Goal: Task Accomplishment & Management: Manage account settings

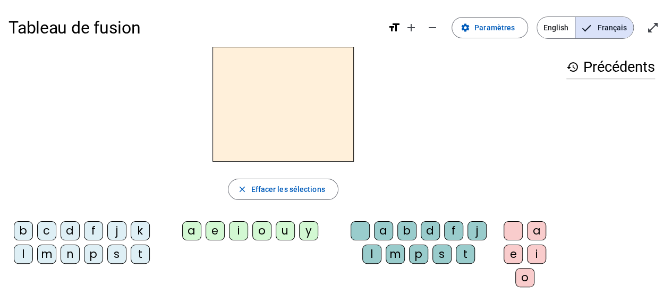
click at [23, 234] on div "b" at bounding box center [23, 230] width 19 height 19
click at [66, 234] on div "d" at bounding box center [70, 230] width 19 height 19
click at [110, 233] on div "j" at bounding box center [116, 230] width 19 height 19
click at [21, 257] on div "l" at bounding box center [23, 253] width 19 height 19
click at [53, 256] on div "m" at bounding box center [46, 253] width 19 height 19
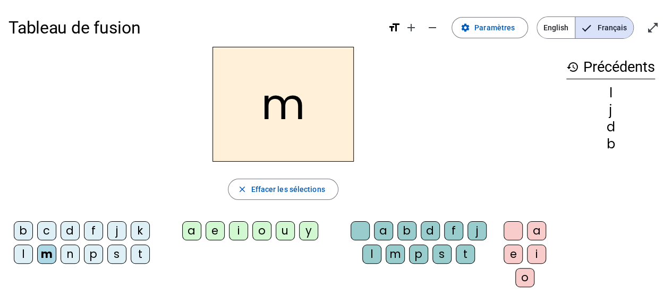
click at [71, 255] on div "n" at bounding box center [70, 253] width 19 height 19
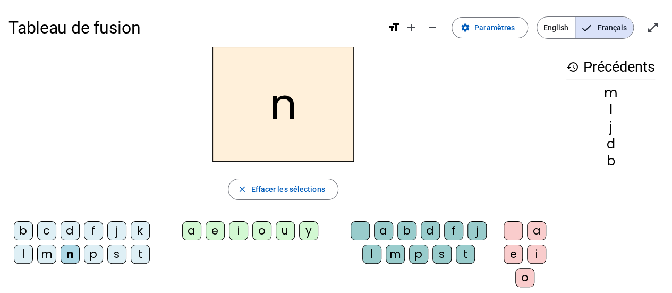
click at [88, 252] on div "p" at bounding box center [93, 253] width 19 height 19
click at [118, 256] on div "s" at bounding box center [116, 253] width 19 height 19
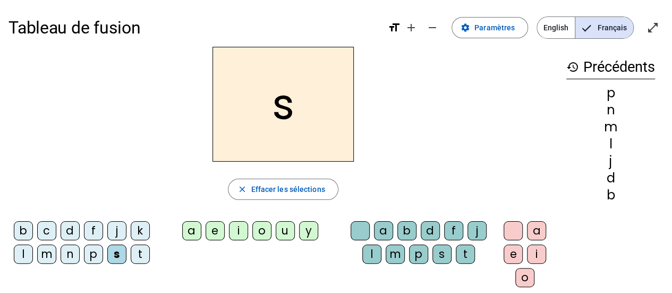
click at [140, 256] on div "t" at bounding box center [140, 253] width 19 height 19
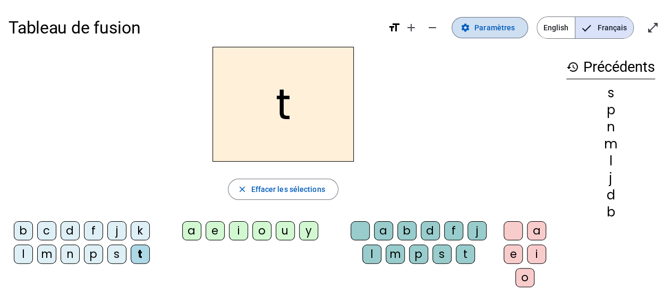
click at [496, 31] on span "Paramètres" at bounding box center [494, 27] width 40 height 13
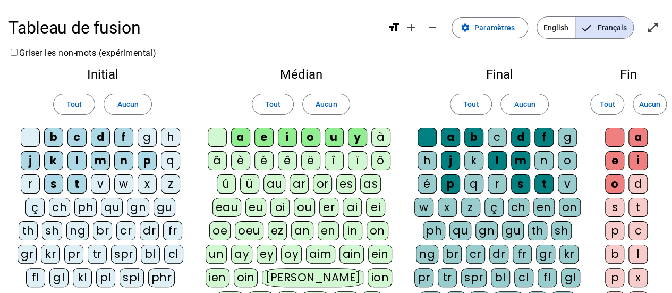
click at [98, 182] on div "v" at bounding box center [100, 183] width 19 height 19
click at [243, 139] on div "a" at bounding box center [240, 136] width 19 height 19
click at [264, 140] on div "e" at bounding box center [263, 136] width 19 height 19
click at [328, 138] on div "u" at bounding box center [334, 136] width 19 height 19
click at [499, 139] on div "c" at bounding box center [497, 136] width 19 height 19
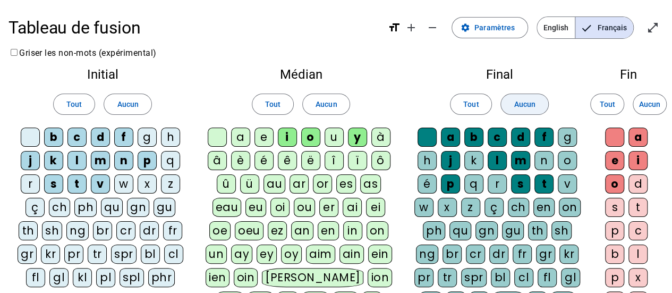
click at [517, 106] on span "Aucun" at bounding box center [524, 104] width 21 height 13
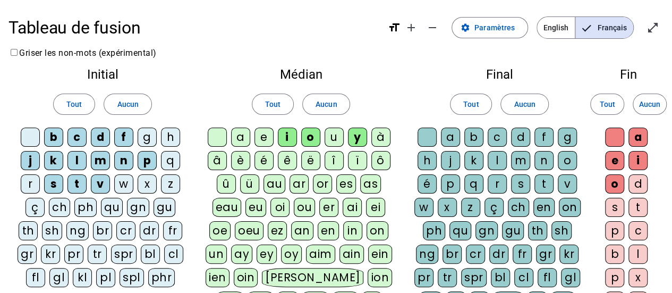
click at [498, 139] on div "c" at bounding box center [497, 136] width 19 height 19
click at [656, 101] on span "Aucun" at bounding box center [649, 104] width 21 height 13
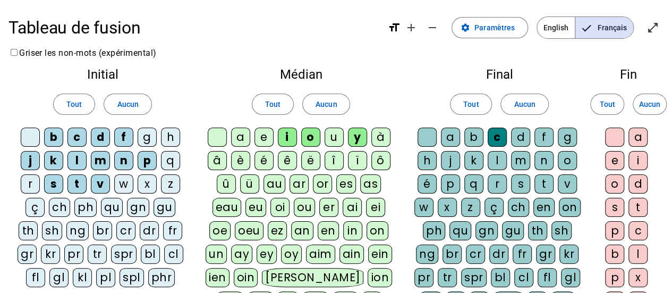
click at [618, 184] on div "o" at bounding box center [614, 183] width 19 height 19
click at [618, 137] on div at bounding box center [614, 136] width 19 height 19
click at [431, 132] on div at bounding box center [427, 136] width 19 height 19
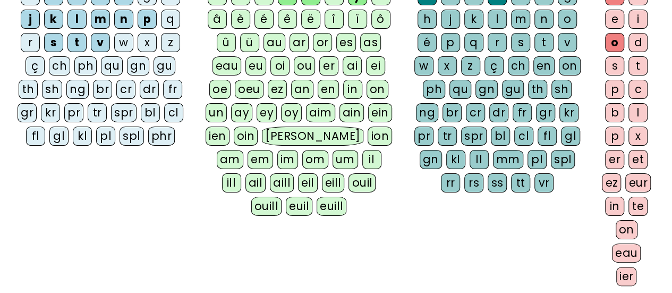
scroll to position [212, 0]
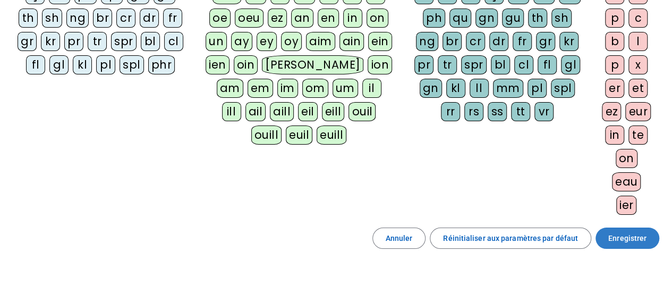
click at [623, 232] on span "Enregistrer" at bounding box center [627, 238] width 38 height 13
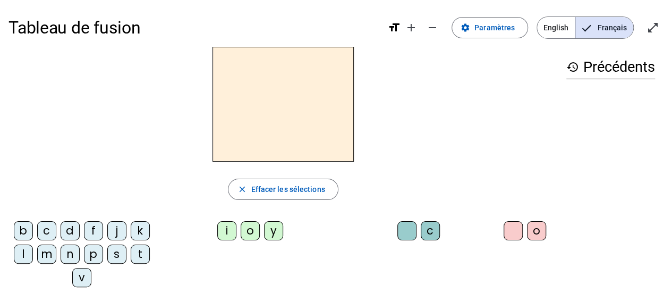
click at [115, 234] on div "j" at bounding box center [116, 230] width 19 height 19
click at [115, 232] on div "j" at bounding box center [116, 230] width 19 height 19
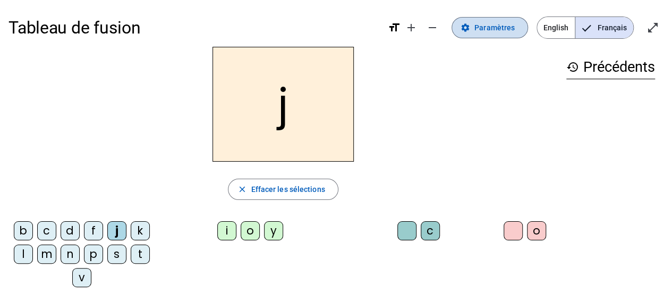
click at [503, 36] on span at bounding box center [489, 27] width 75 height 25
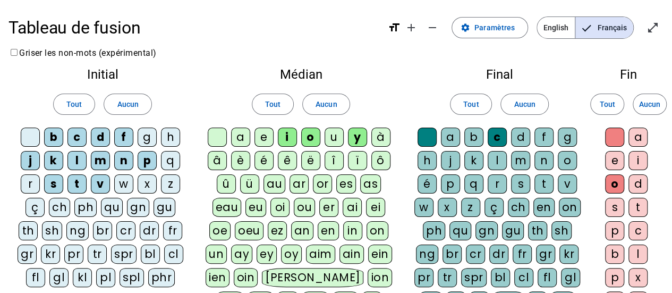
click at [263, 140] on div "e" at bounding box center [263, 136] width 19 height 19
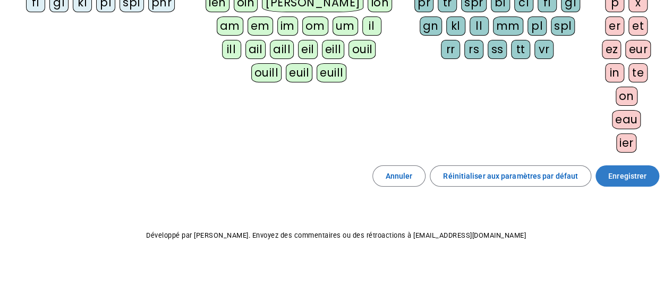
click at [639, 174] on span "Enregistrer" at bounding box center [627, 175] width 38 height 13
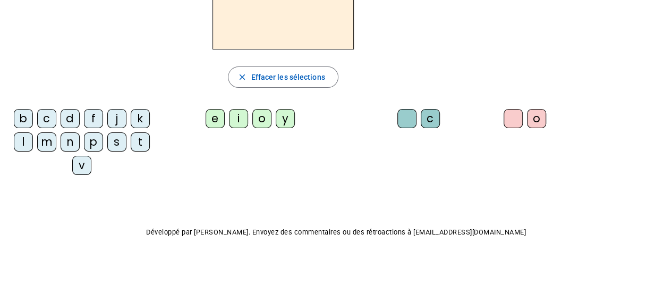
click at [110, 122] on div "j" at bounding box center [116, 118] width 19 height 19
click at [216, 122] on div "e" at bounding box center [215, 118] width 19 height 19
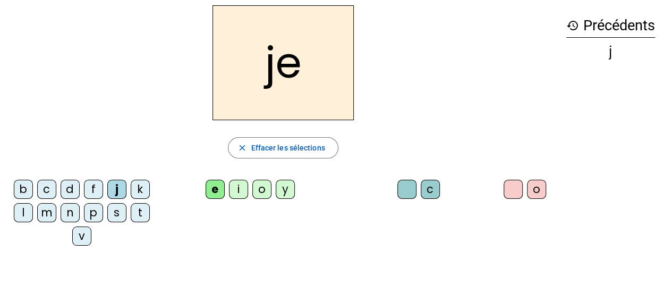
scroll to position [0, 0]
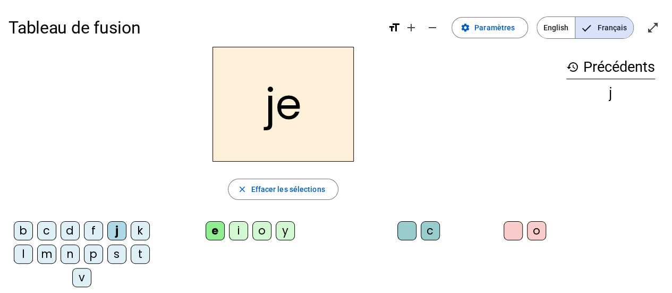
click at [266, 123] on h2 "je" at bounding box center [282, 104] width 141 height 115
click at [114, 230] on div "j" at bounding box center [116, 230] width 19 height 19
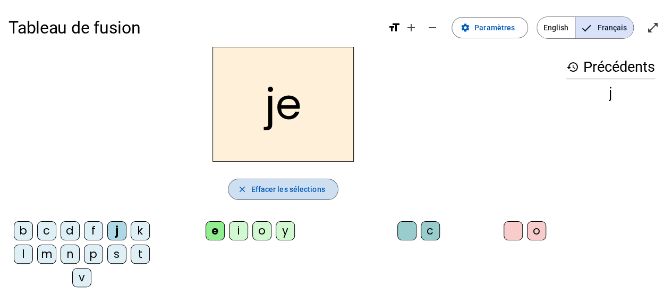
click at [277, 191] on span "Effacer les sélections" at bounding box center [288, 189] width 74 height 13
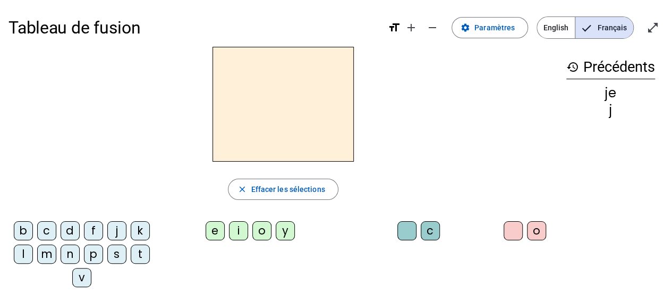
click at [67, 230] on div "d" at bounding box center [70, 230] width 19 height 19
click at [211, 229] on div "e" at bounding box center [215, 230] width 19 height 19
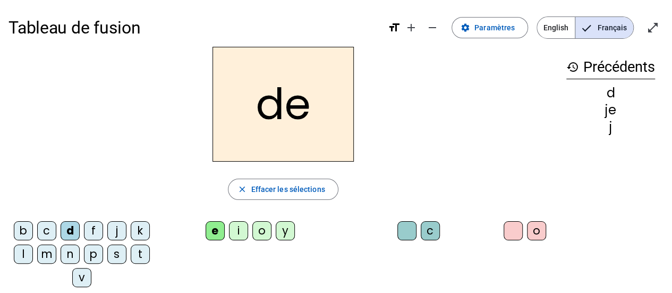
click at [270, 115] on h2 "de" at bounding box center [282, 104] width 141 height 115
click at [288, 110] on h2 "de" at bounding box center [282, 104] width 141 height 115
click at [286, 109] on h2 "de" at bounding box center [282, 104] width 141 height 115
click at [75, 229] on div "d" at bounding box center [70, 230] width 19 height 19
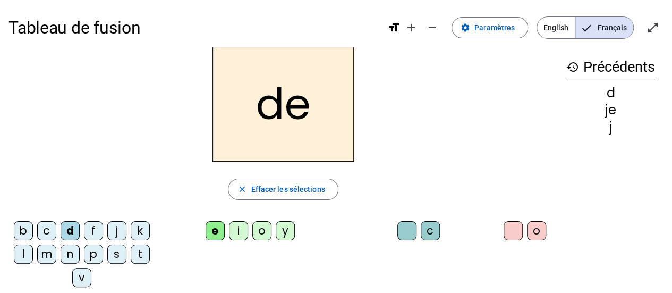
click at [294, 142] on h2 "de" at bounding box center [282, 104] width 141 height 115
click at [285, 195] on span "button" at bounding box center [282, 188] width 109 height 25
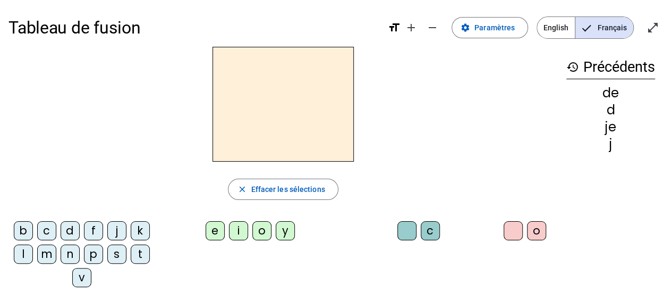
click at [51, 248] on div "m" at bounding box center [46, 253] width 19 height 19
click at [206, 231] on div "e" at bounding box center [215, 230] width 19 height 19
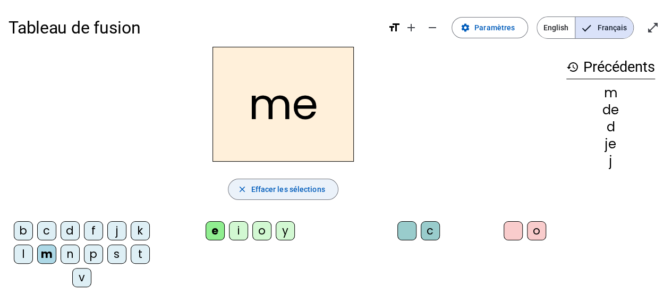
click at [288, 182] on span "button" at bounding box center [282, 188] width 109 height 25
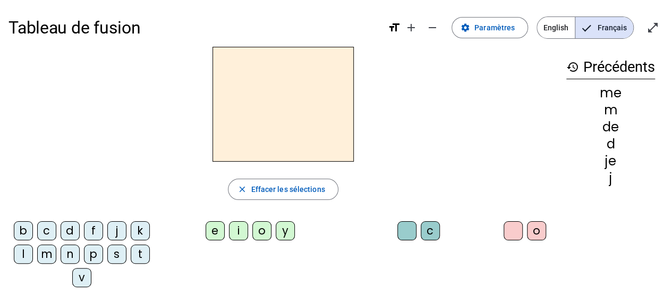
click at [24, 256] on div "l" at bounding box center [23, 253] width 19 height 19
click at [218, 229] on div "e" at bounding box center [215, 230] width 19 height 19
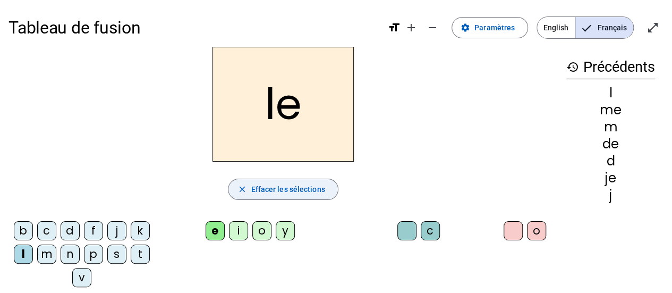
click at [254, 181] on span "button" at bounding box center [282, 188] width 109 height 25
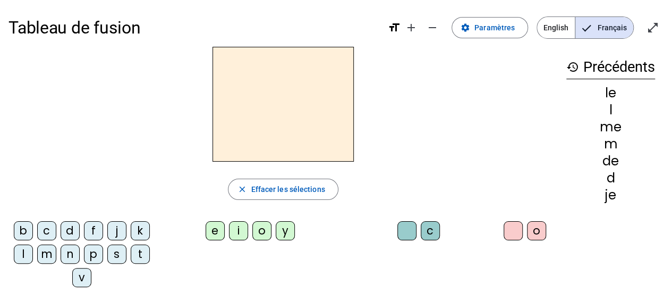
click at [24, 253] on div "l" at bounding box center [23, 253] width 19 height 19
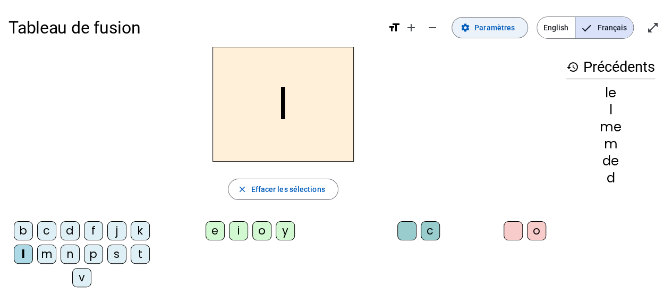
click at [492, 31] on span "Paramètres" at bounding box center [494, 27] width 40 height 13
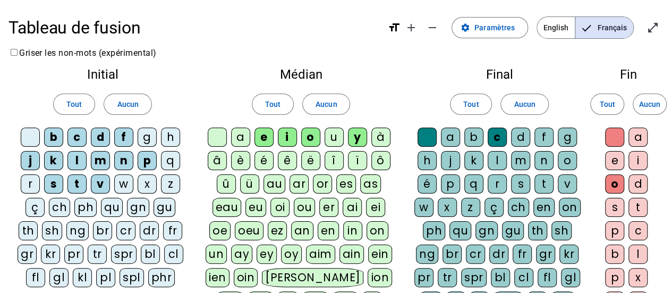
click at [335, 143] on div "u" at bounding box center [334, 136] width 19 height 19
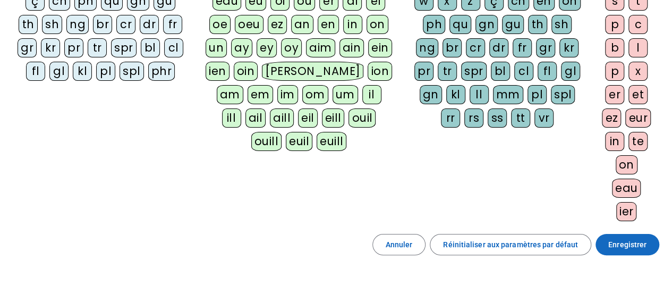
click at [614, 246] on span at bounding box center [628, 244] width 64 height 25
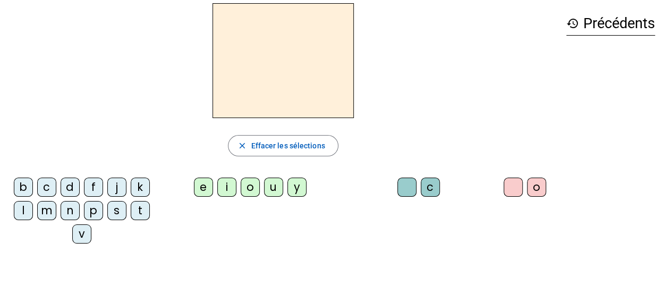
click at [116, 187] on div "j" at bounding box center [116, 186] width 19 height 19
click at [204, 190] on div "e" at bounding box center [203, 186] width 19 height 19
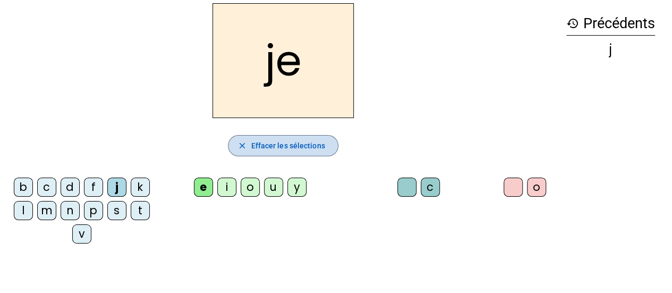
click at [268, 156] on span "button" at bounding box center [282, 145] width 109 height 25
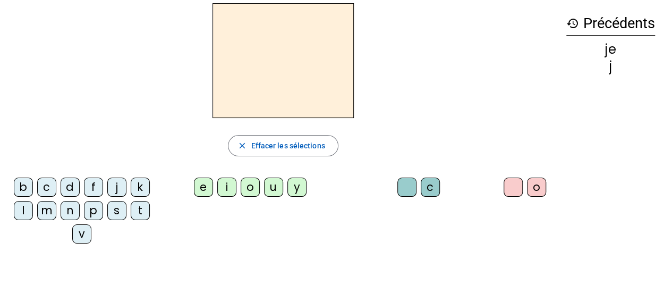
click at [69, 184] on div "d" at bounding box center [70, 186] width 19 height 19
click at [194, 189] on div "e" at bounding box center [203, 186] width 19 height 19
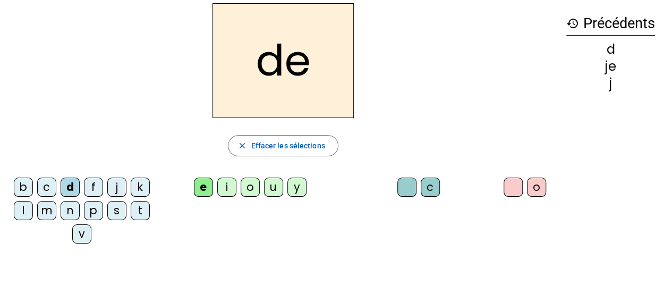
click at [253, 152] on span "button" at bounding box center [282, 145] width 109 height 25
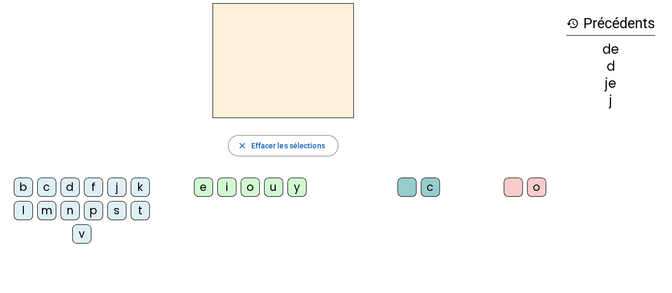
click at [41, 216] on div "m" at bounding box center [46, 210] width 19 height 19
click at [202, 184] on div "e" at bounding box center [203, 186] width 19 height 19
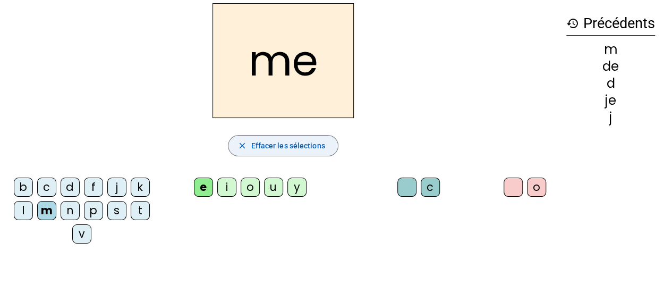
click at [252, 147] on span "Effacer les sélections" at bounding box center [288, 145] width 74 height 13
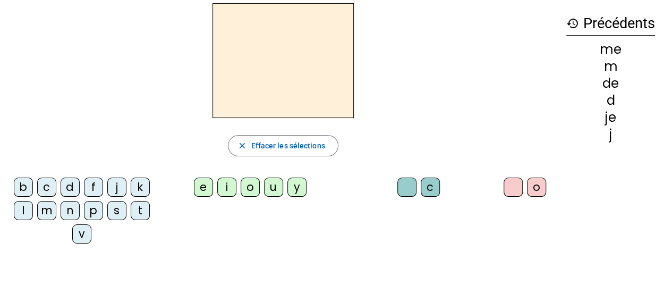
click at [24, 209] on div "l" at bounding box center [23, 210] width 19 height 19
click at [203, 185] on div "e" at bounding box center [203, 186] width 19 height 19
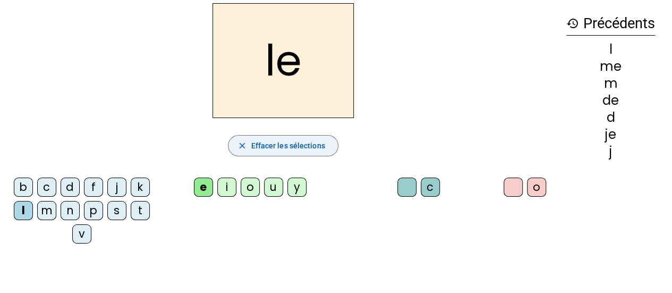
click at [277, 154] on span "button" at bounding box center [282, 145] width 109 height 25
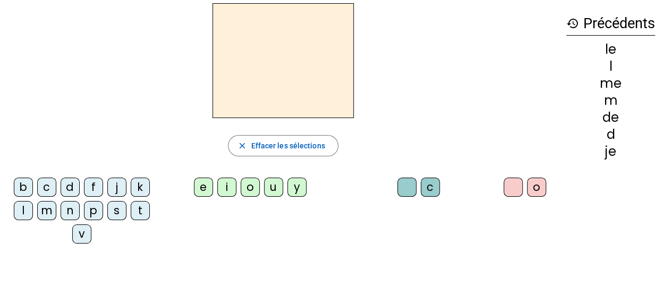
click at [17, 215] on div "l" at bounding box center [23, 210] width 19 height 19
click at [23, 207] on div "l" at bounding box center [23, 210] width 19 height 19
click at [272, 183] on div "u" at bounding box center [273, 186] width 19 height 19
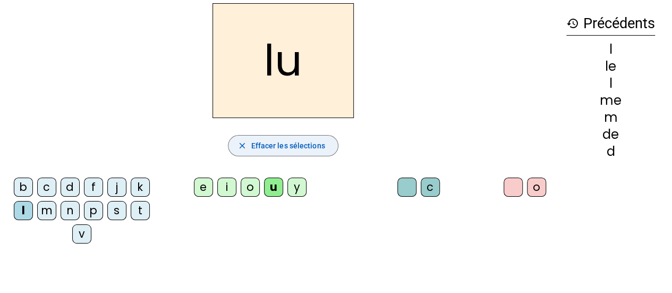
click at [276, 144] on span "Effacer les sélections" at bounding box center [288, 145] width 74 height 13
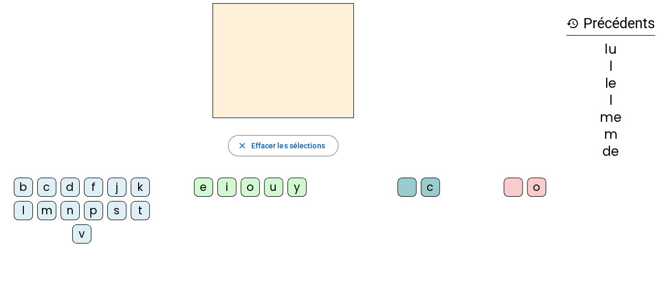
click at [74, 235] on div "v" at bounding box center [81, 233] width 19 height 19
click at [272, 189] on div "u" at bounding box center [273, 186] width 19 height 19
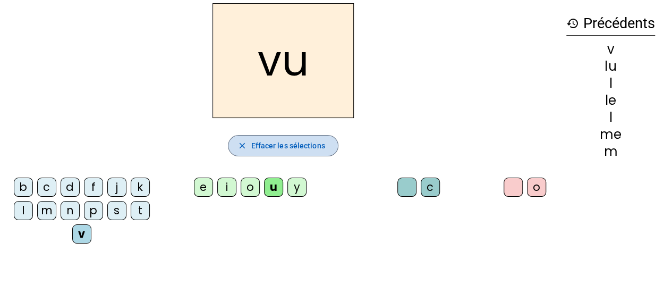
click at [280, 155] on span "button" at bounding box center [282, 145] width 109 height 25
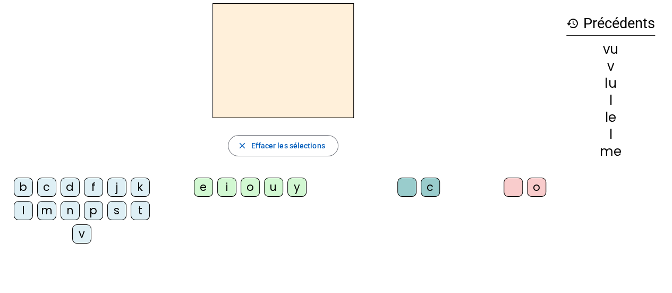
click at [23, 178] on div "b" at bounding box center [23, 186] width 19 height 19
click at [271, 191] on div "u" at bounding box center [273, 186] width 19 height 19
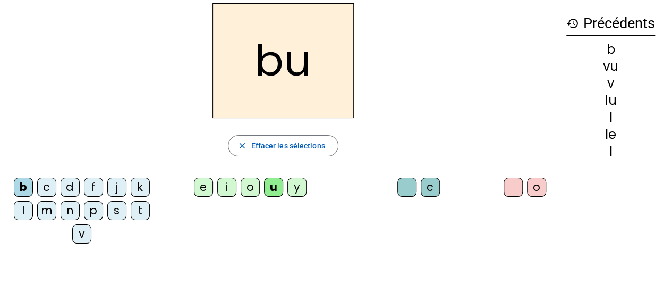
click at [0, 31] on div "Tableau de fusion format_size add remove settings Paramètres English Français o…" at bounding box center [336, 159] width 672 height 407
click at [94, 213] on div "p" at bounding box center [93, 210] width 19 height 19
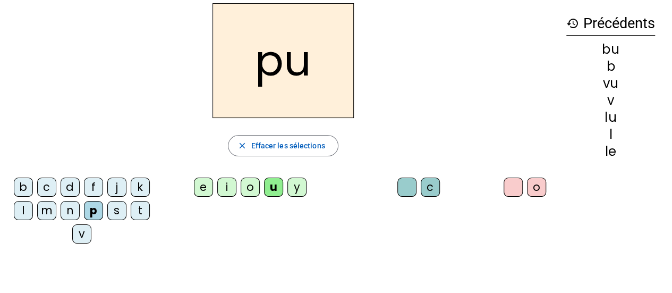
click at [274, 193] on div "u" at bounding box center [273, 186] width 19 height 19
click at [116, 207] on div "s" at bounding box center [116, 210] width 19 height 19
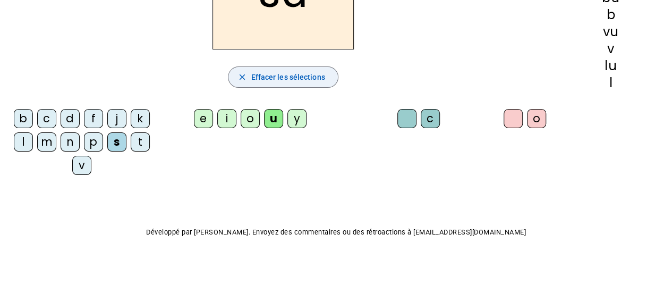
scroll to position [0, 0]
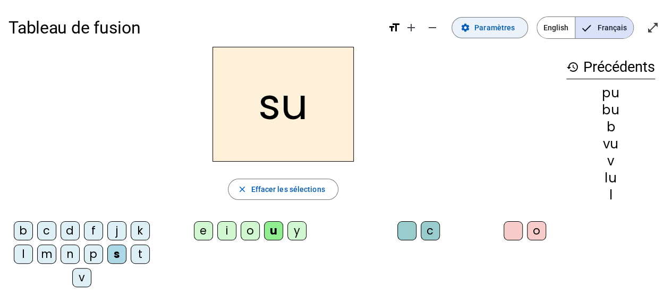
click at [486, 31] on span "Paramètres" at bounding box center [494, 27] width 40 height 13
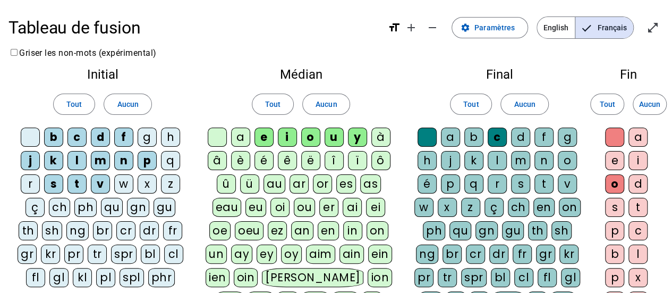
click at [241, 140] on div "a" at bounding box center [240, 136] width 19 height 19
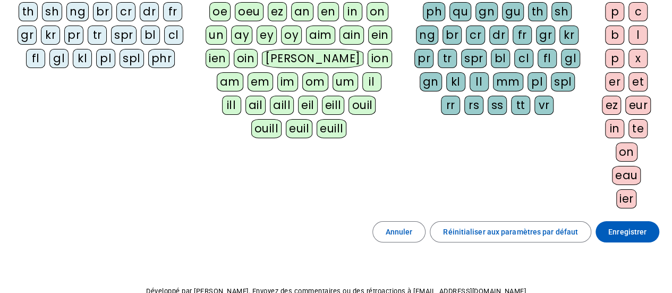
scroll to position [222, 0]
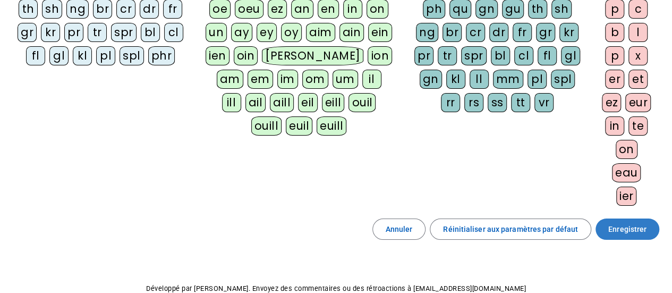
click at [624, 233] on span at bounding box center [628, 228] width 64 height 25
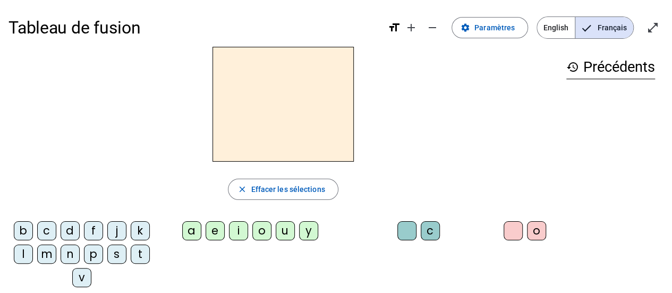
click at [118, 239] on div "j" at bounding box center [116, 230] width 19 height 19
click at [218, 229] on div "e" at bounding box center [215, 230] width 19 height 19
click at [71, 234] on div "d" at bounding box center [70, 230] width 19 height 19
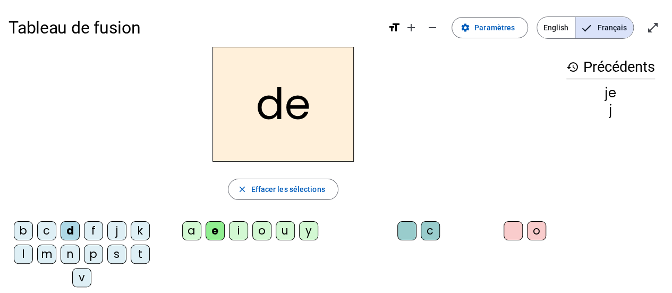
click at [217, 239] on div "e" at bounding box center [215, 230] width 19 height 19
click at [55, 250] on div "m" at bounding box center [46, 253] width 19 height 19
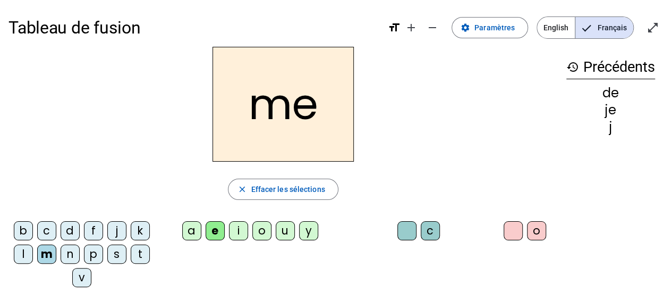
click at [24, 254] on div "l" at bounding box center [23, 253] width 19 height 19
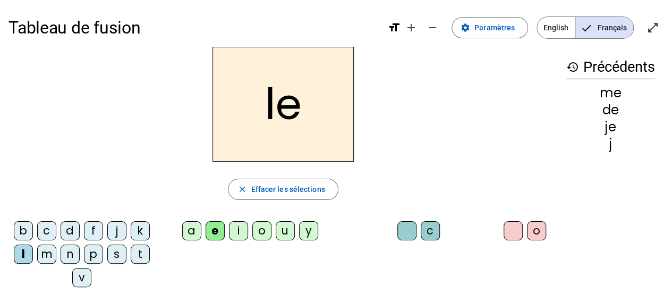
click at [276, 229] on div "u" at bounding box center [285, 230] width 19 height 19
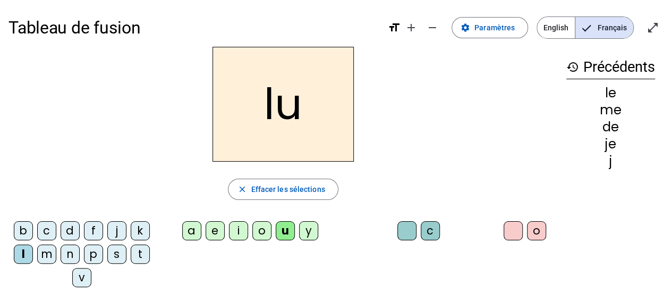
click at [80, 275] on div "v" at bounding box center [81, 277] width 19 height 19
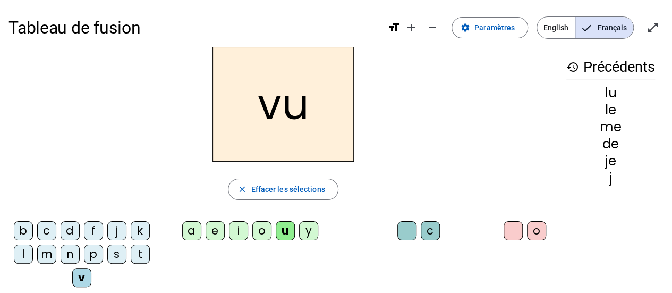
click at [25, 236] on div "b" at bounding box center [23, 230] width 19 height 19
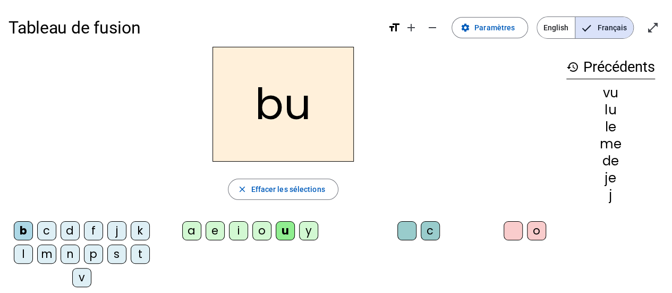
click at [95, 249] on div "p" at bounding box center [93, 253] width 19 height 19
click at [116, 254] on div "s" at bounding box center [116, 253] width 19 height 19
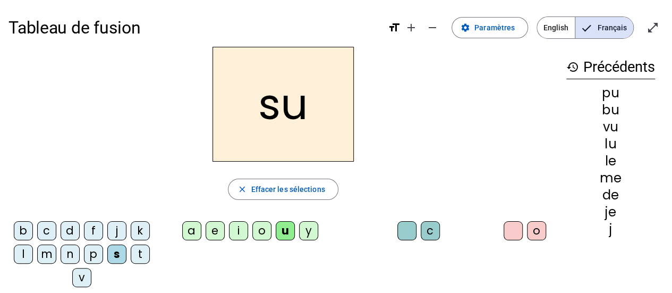
click at [192, 229] on div "a" at bounding box center [191, 230] width 19 height 19
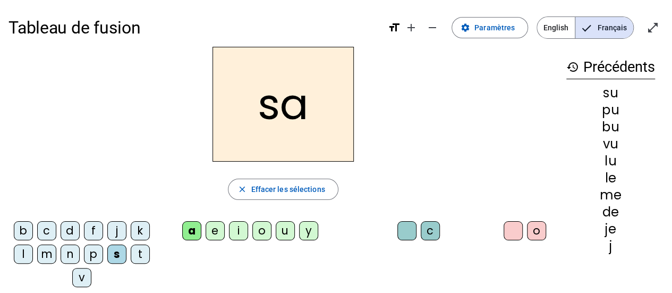
click at [24, 256] on div "l" at bounding box center [23, 253] width 19 height 19
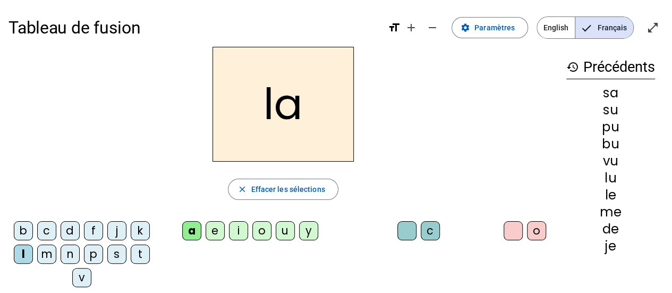
click at [431, 226] on div "c" at bounding box center [430, 230] width 19 height 19
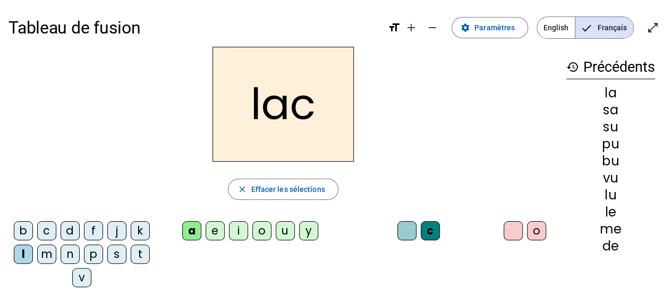
click at [116, 253] on div "s" at bounding box center [116, 253] width 19 height 19
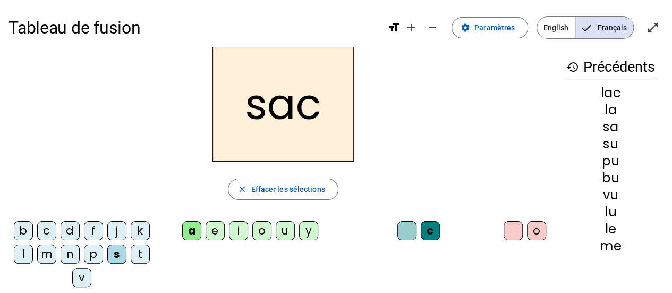
click at [139, 253] on div "t" at bounding box center [140, 253] width 19 height 19
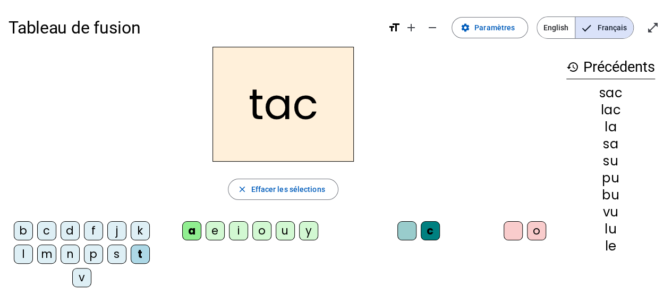
click at [528, 223] on div "o" at bounding box center [536, 230] width 19 height 19
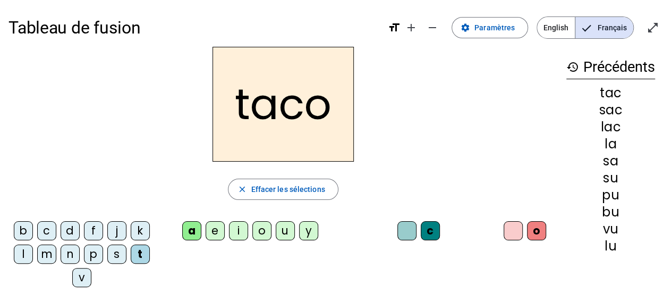
click at [511, 237] on div at bounding box center [513, 230] width 19 height 19
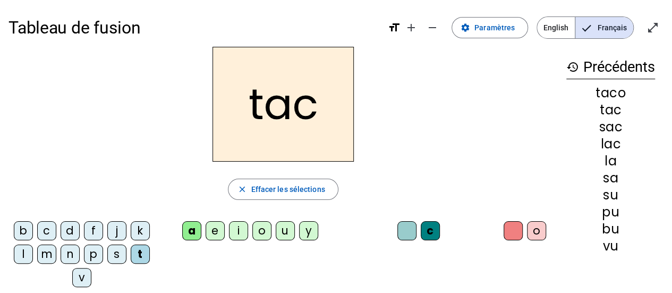
click at [636, 149] on div "lac" at bounding box center [610, 144] width 89 height 13
click at [636, 226] on div "bu" at bounding box center [610, 229] width 89 height 13
click at [496, 29] on span "Paramètres" at bounding box center [494, 27] width 40 height 13
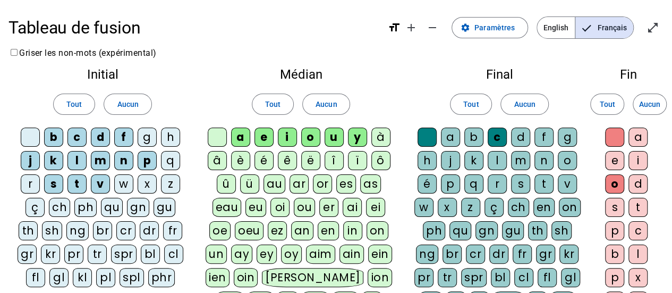
click at [40, 183] on div "r" at bounding box center [30, 183] width 19 height 19
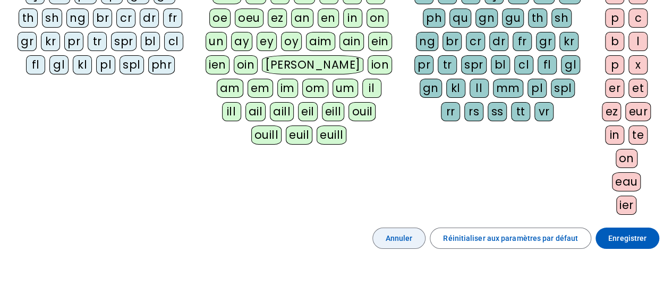
scroll to position [275, 0]
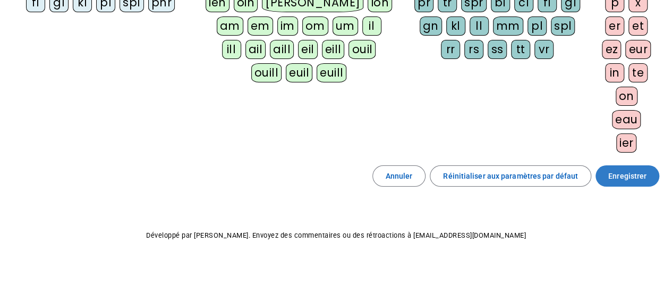
click at [628, 172] on span "Enregistrer" at bounding box center [627, 175] width 38 height 13
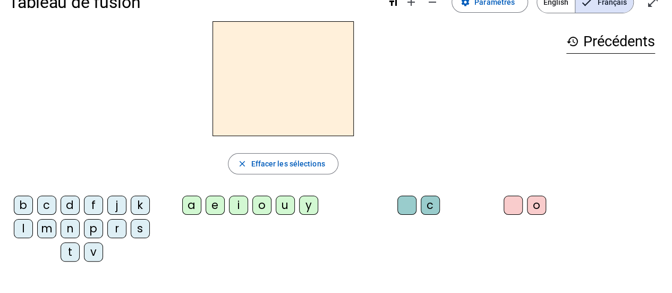
scroll to position [22, 0]
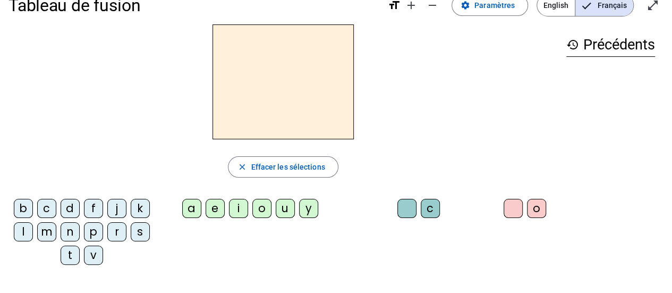
click at [116, 233] on div "r" at bounding box center [116, 231] width 19 height 19
click at [237, 215] on div "i" at bounding box center [238, 208] width 19 height 19
click at [66, 231] on div "n" at bounding box center [70, 231] width 19 height 19
click at [47, 207] on div "c" at bounding box center [46, 208] width 19 height 19
click at [141, 237] on div "s" at bounding box center [140, 231] width 19 height 19
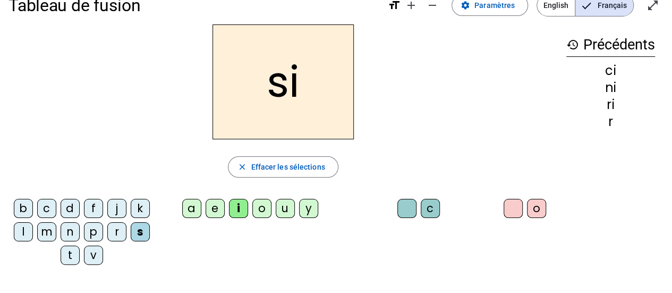
click at [283, 210] on div "u" at bounding box center [285, 208] width 19 height 19
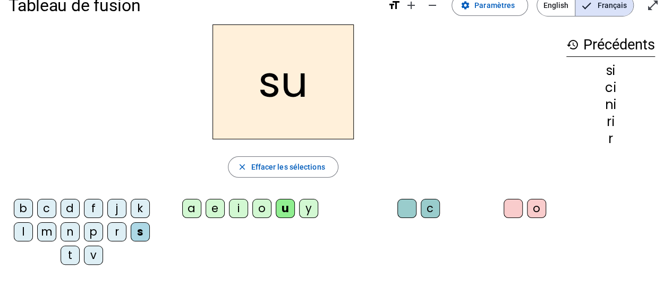
click at [77, 207] on div "d" at bounding box center [70, 208] width 19 height 19
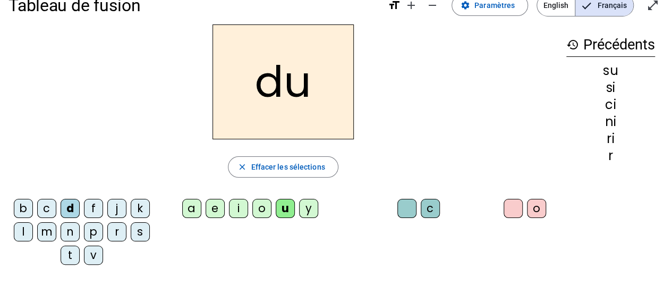
click at [92, 230] on div "p" at bounding box center [93, 231] width 19 height 19
click at [68, 255] on div "t" at bounding box center [70, 254] width 19 height 19
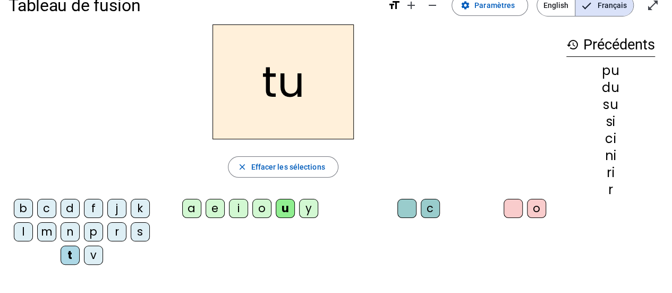
click at [217, 213] on div "e" at bounding box center [215, 208] width 19 height 19
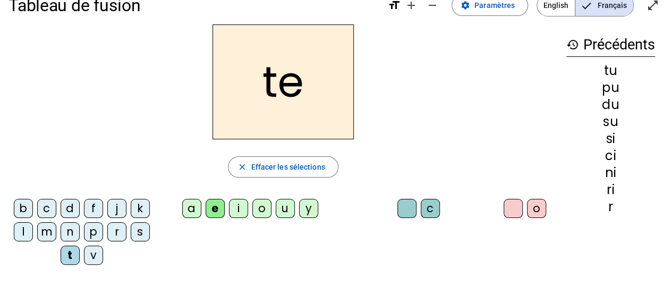
click at [116, 207] on div "j" at bounding box center [116, 208] width 19 height 19
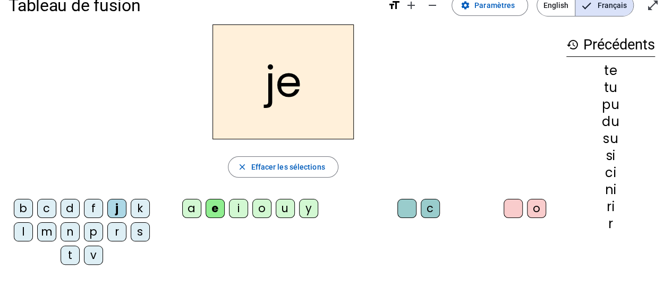
click at [141, 233] on div "s" at bounding box center [140, 231] width 19 height 19
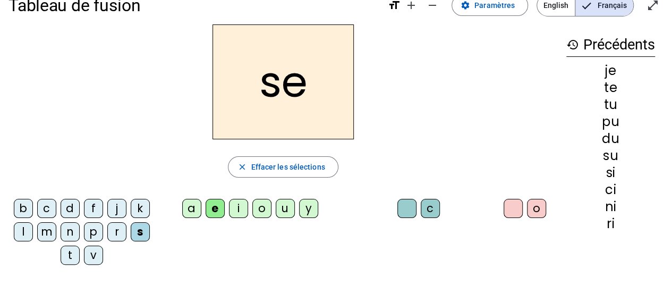
click at [25, 235] on div "l" at bounding box center [23, 231] width 19 height 19
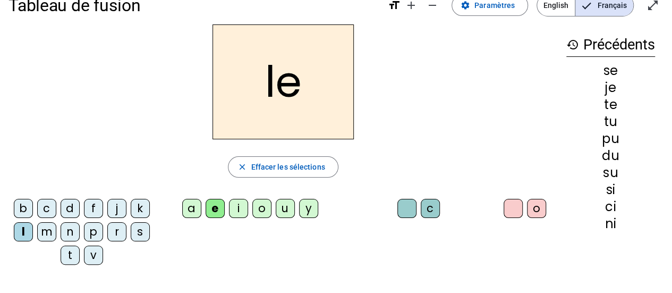
click at [75, 203] on div "d" at bounding box center [70, 208] width 19 height 19
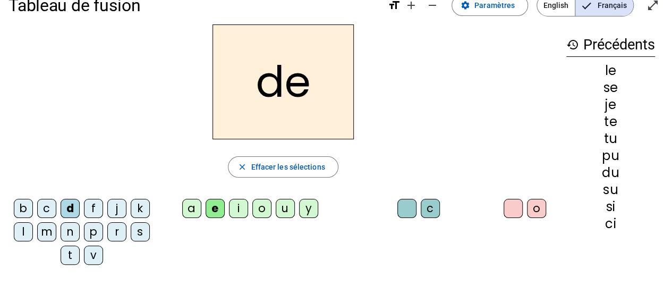
click at [46, 225] on div "m" at bounding box center [46, 231] width 19 height 19
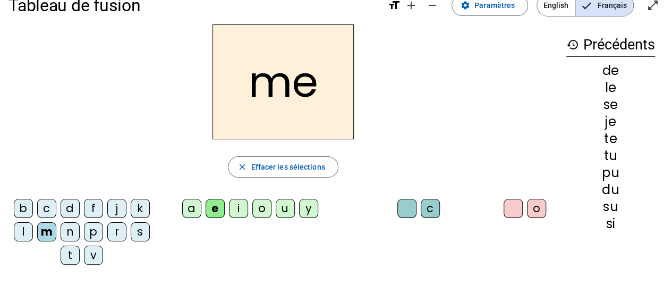
click at [193, 210] on div "a" at bounding box center [191, 208] width 19 height 19
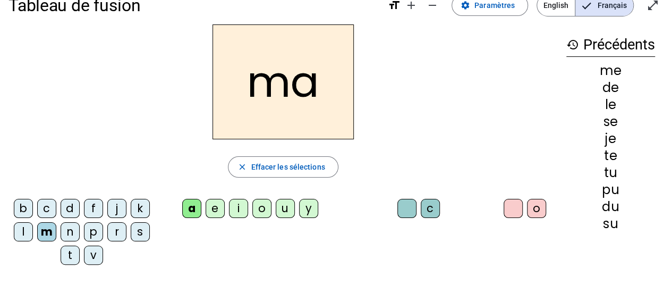
click at [70, 256] on div "t" at bounding box center [70, 254] width 19 height 19
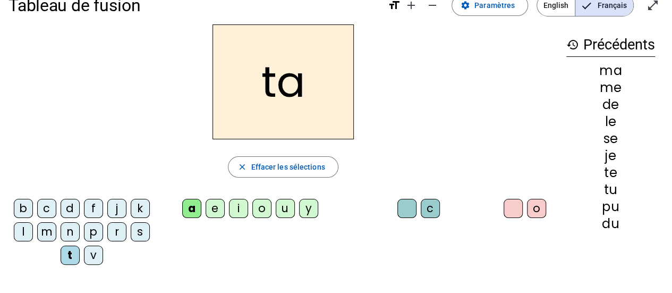
click at [48, 206] on div "c" at bounding box center [46, 208] width 19 height 19
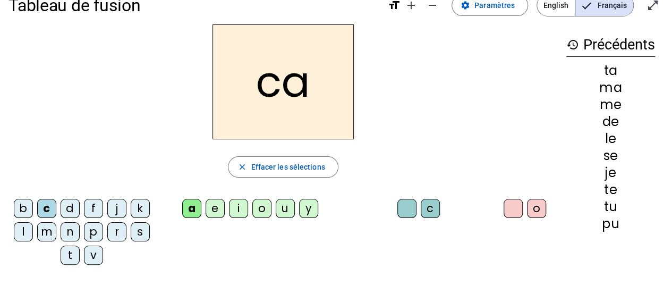
click at [139, 231] on div "s" at bounding box center [140, 231] width 19 height 19
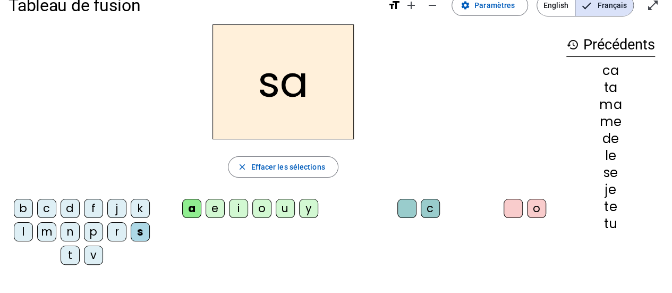
click at [436, 199] on div "c" at bounding box center [430, 208] width 19 height 19
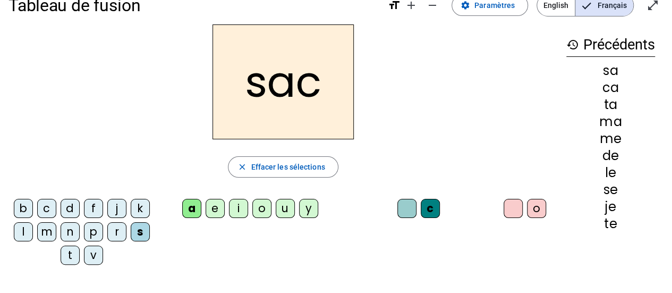
click at [24, 232] on div "l" at bounding box center [23, 231] width 19 height 19
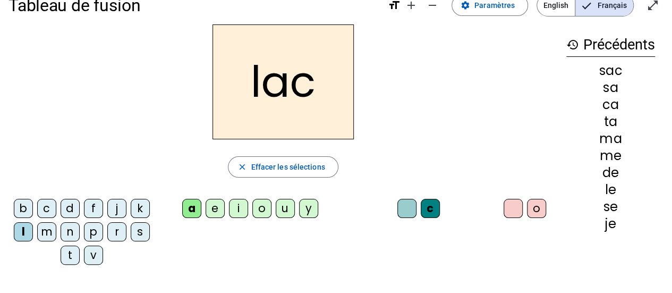
click at [27, 207] on div "b" at bounding box center [23, 208] width 19 height 19
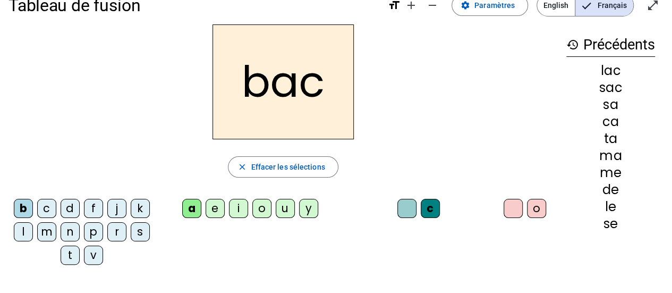
click at [70, 255] on div "t" at bounding box center [70, 254] width 19 height 19
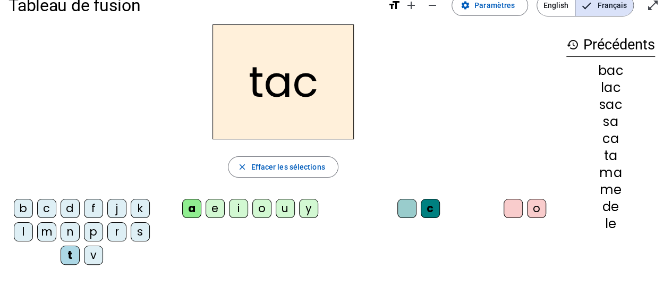
click at [245, 210] on div "i" at bounding box center [238, 208] width 19 height 19
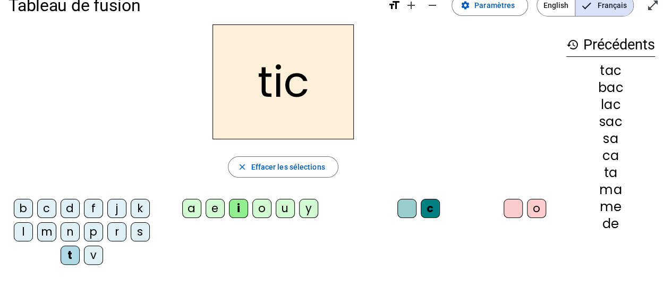
click at [92, 230] on div "p" at bounding box center [93, 231] width 19 height 19
